Goal: Task Accomplishment & Management: Complete application form

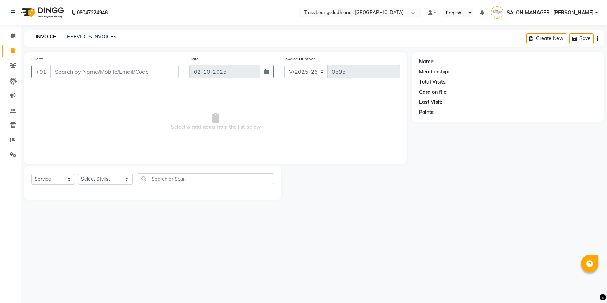
select select "6306"
select select "service"
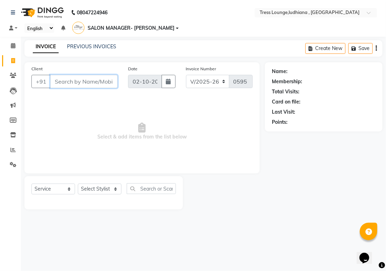
click at [81, 86] on input "Client" at bounding box center [83, 81] width 67 height 13
paste input "9780397715"
type input "9780397715"
click at [101, 81] on span "Add Client" at bounding box center [100, 81] width 28 height 7
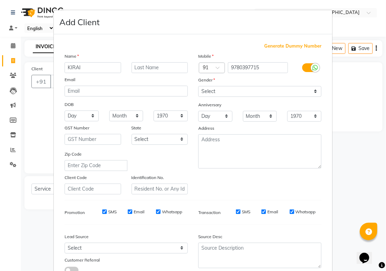
type input "KIRAI"
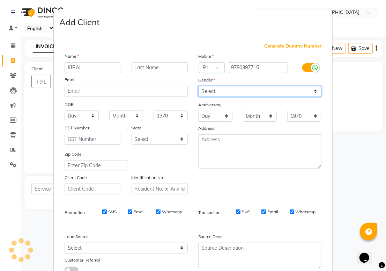
click at [230, 91] on select "Select [DEMOGRAPHIC_DATA] [DEMOGRAPHIC_DATA] Other Prefer Not To Say" at bounding box center [259, 91] width 123 height 11
select select "[DEMOGRAPHIC_DATA]"
click at [198, 86] on select "Select [DEMOGRAPHIC_DATA] [DEMOGRAPHIC_DATA] Other Prefer Not To Say" at bounding box center [259, 91] width 123 height 11
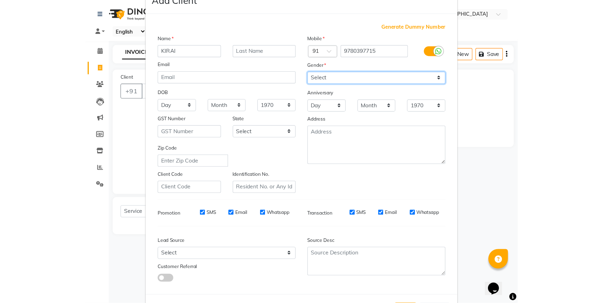
scroll to position [54, 0]
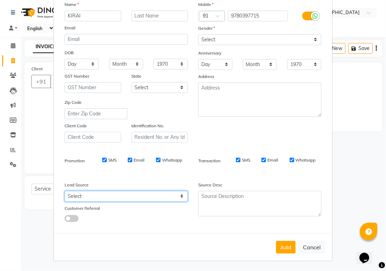
click at [161, 195] on select "Select Walk-in Referral Internet Friend Word of Mouth Advertisement Facebook Ju…" at bounding box center [126, 196] width 123 height 11
select select "39425"
click at [65, 191] on select "Select Walk-in Referral Internet Friend Word of Mouth Advertisement Facebook Ju…" at bounding box center [126, 196] width 123 height 11
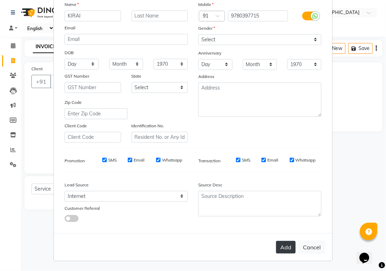
click at [288, 244] on button "Add" at bounding box center [286, 247] width 20 height 13
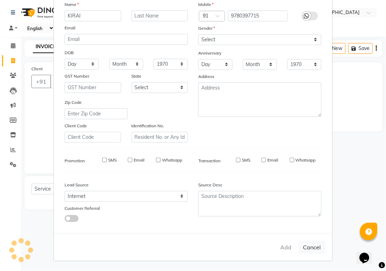
select select
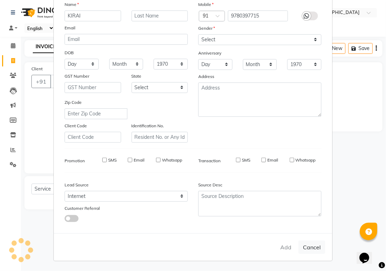
select select
checkbox input "false"
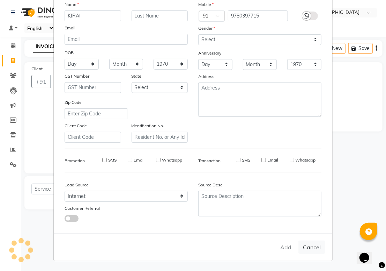
checkbox input "false"
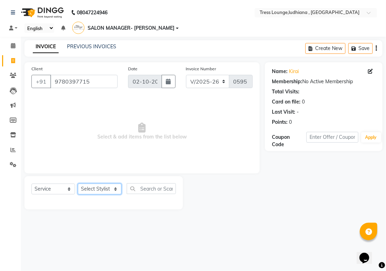
click at [101, 190] on select "Select Stylist DEEPAK JUGNOO [PERSON_NAME] KUNAL [PERSON_NAME] [PERSON_NAME] SA…" at bounding box center [100, 188] width 44 height 11
select select "85679"
click at [78, 183] on select "Select Stylist DEEPAK JUGNOO [PERSON_NAME] KUNAL [PERSON_NAME] [PERSON_NAME] SA…" at bounding box center [100, 188] width 44 height 11
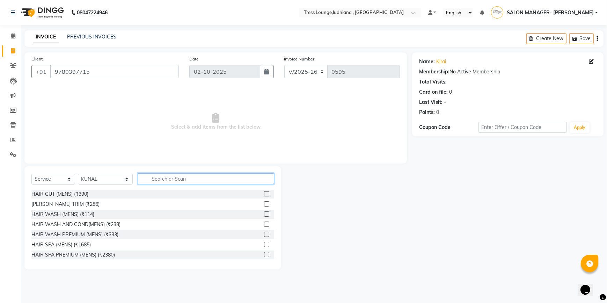
click at [190, 180] on input "text" at bounding box center [206, 178] width 136 height 11
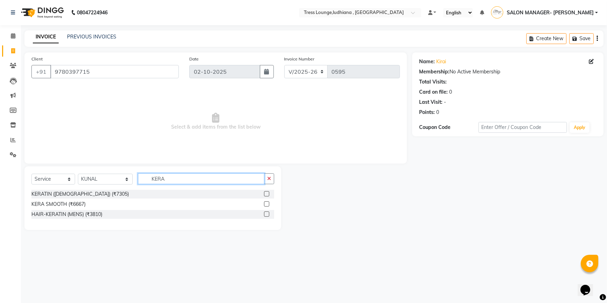
type input "KERA"
click at [267, 203] on label at bounding box center [266, 203] width 5 height 5
click at [267, 203] on input "checkbox" at bounding box center [266, 204] width 5 height 5
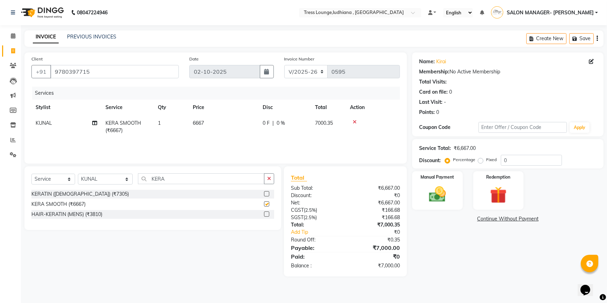
checkbox input "false"
click at [266, 193] on label at bounding box center [266, 193] width 5 height 5
click at [266, 193] on input "checkbox" at bounding box center [266, 194] width 5 height 5
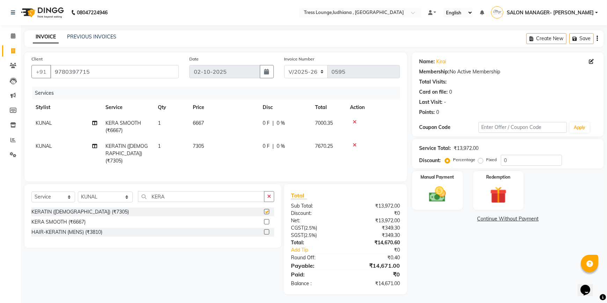
checkbox input "false"
click at [354, 122] on icon at bounding box center [355, 121] width 4 height 5
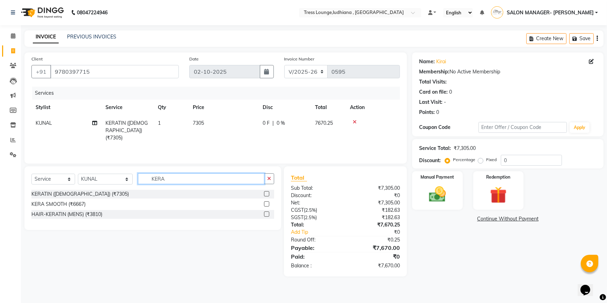
click at [167, 179] on input "KERA" at bounding box center [201, 178] width 126 height 11
type input "K"
type input "SMOO"
click at [267, 194] on label at bounding box center [266, 193] width 5 height 5
click at [267, 194] on input "checkbox" at bounding box center [266, 194] width 5 height 5
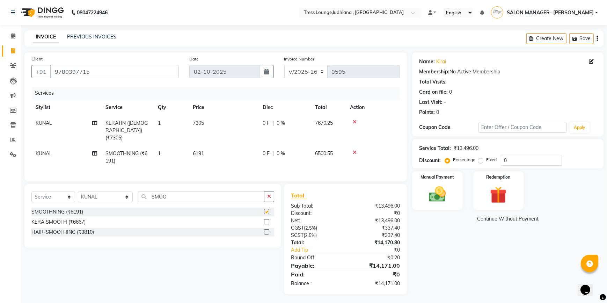
checkbox input "false"
click at [533, 161] on input "0" at bounding box center [531, 160] width 61 height 11
click at [486, 160] on label "Fixed" at bounding box center [491, 160] width 10 height 6
click at [482, 160] on input "Fixed" at bounding box center [482, 159] width 5 height 5
radio input "true"
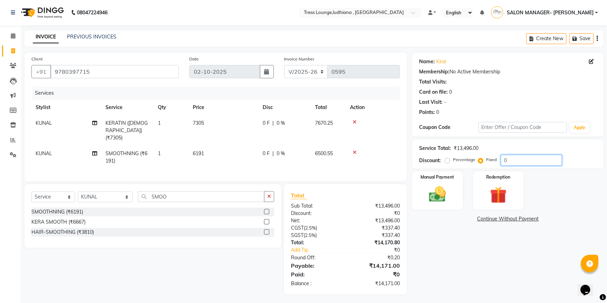
click at [522, 158] on input "0" at bounding box center [531, 160] width 61 height 11
type input "6671"
click at [444, 182] on div "Manual Payment" at bounding box center [437, 190] width 52 height 40
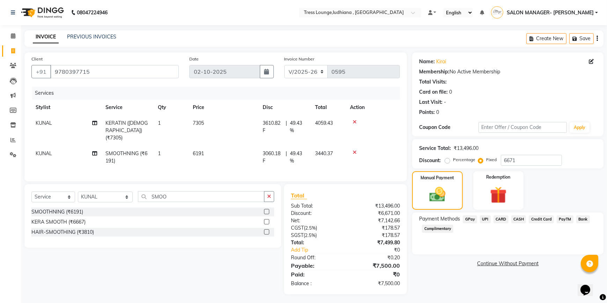
click at [470, 218] on span "GPay" at bounding box center [470, 219] width 14 height 8
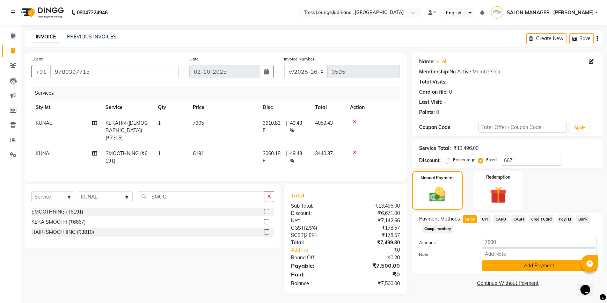
click at [532, 266] on button "Add Payment" at bounding box center [539, 265] width 115 height 11
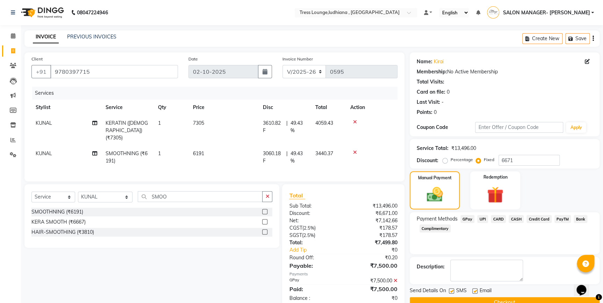
scroll to position [15, 0]
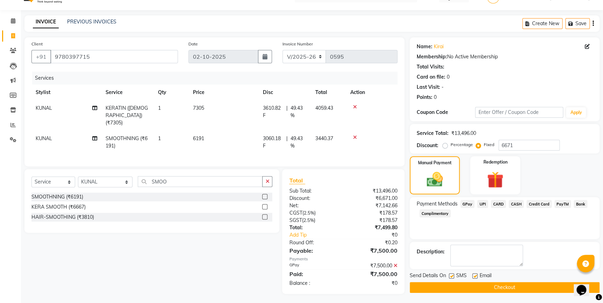
click at [474, 274] on label at bounding box center [474, 275] width 5 height 5
click at [474, 274] on input "checkbox" at bounding box center [474, 276] width 5 height 5
checkbox input "false"
click at [504, 286] on button "Checkout" at bounding box center [504, 287] width 190 height 11
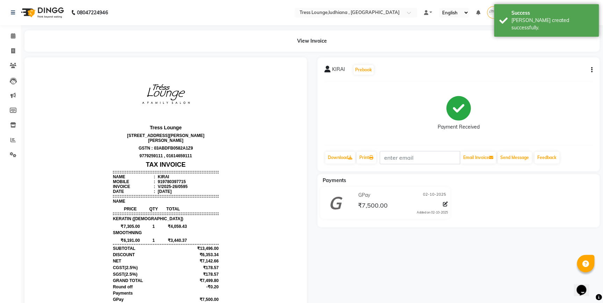
scroll to position [6, 0]
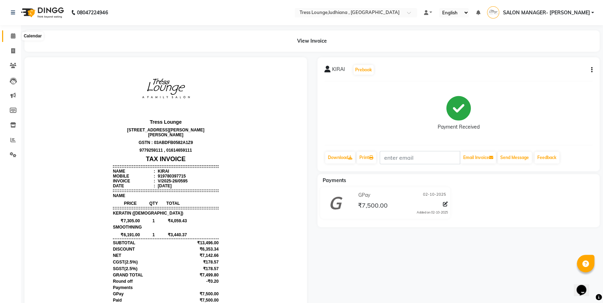
click at [14, 36] on icon at bounding box center [13, 35] width 5 height 5
